Goal: Entertainment & Leisure: Consume media (video, audio)

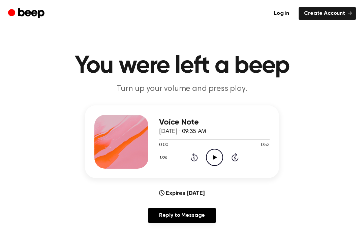
click at [216, 154] on icon "Play Audio" at bounding box center [214, 157] width 17 height 17
click at [361, 55] on main "You were left a beep Turn up your volume and press play. Voice Note [DATE] · 09…" at bounding box center [182, 217] width 364 height 434
click at [208, 155] on icon "Pause Audio" at bounding box center [214, 157] width 17 height 17
click at [211, 155] on icon "Play Audio" at bounding box center [214, 157] width 17 height 17
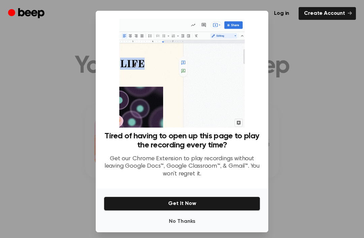
click at [309, 106] on div at bounding box center [182, 119] width 364 height 238
click at [307, 135] on div at bounding box center [182, 119] width 364 height 238
click at [329, 102] on div at bounding box center [182, 119] width 364 height 238
click at [304, 169] on div at bounding box center [182, 119] width 364 height 238
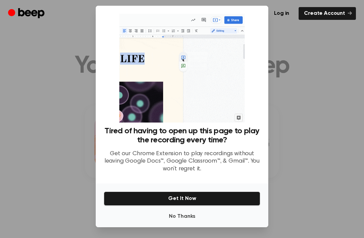
scroll to position [22, 0]
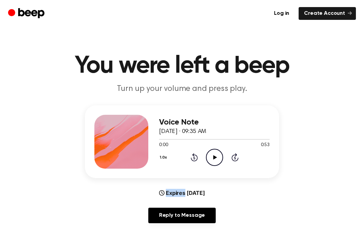
click at [214, 157] on icon at bounding box center [215, 157] width 4 height 4
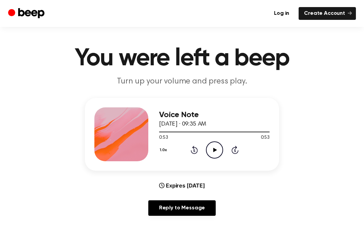
scroll to position [19, 0]
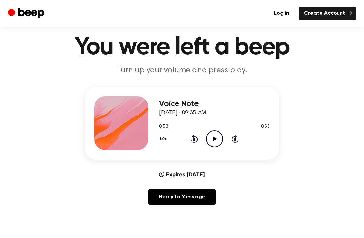
click at [216, 133] on icon "Play Audio" at bounding box center [214, 138] width 17 height 17
click at [217, 137] on icon "Pause Audio" at bounding box center [214, 138] width 17 height 17
click at [216, 143] on icon "Play Audio" at bounding box center [214, 138] width 17 height 17
